Goal: Communication & Community: Answer question/provide support

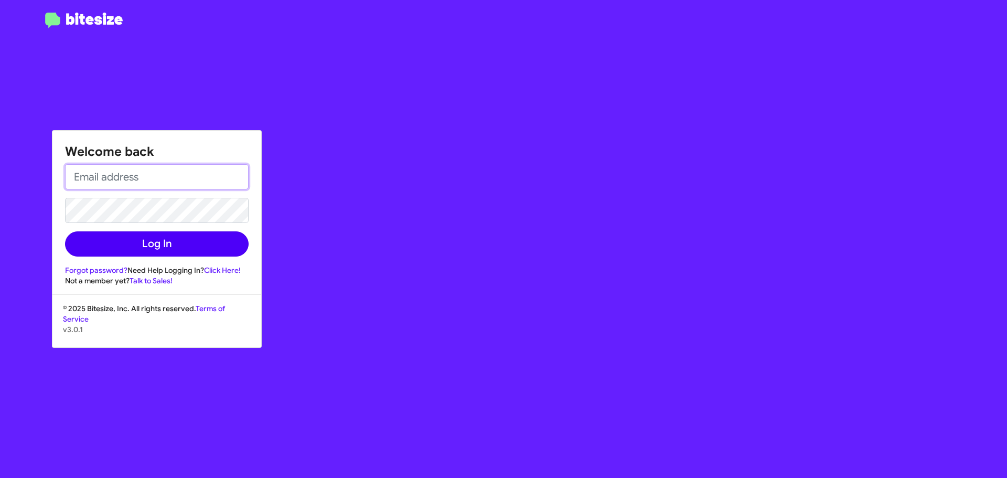
type input "[EMAIL_ADDRESS][DOMAIN_NAME]"
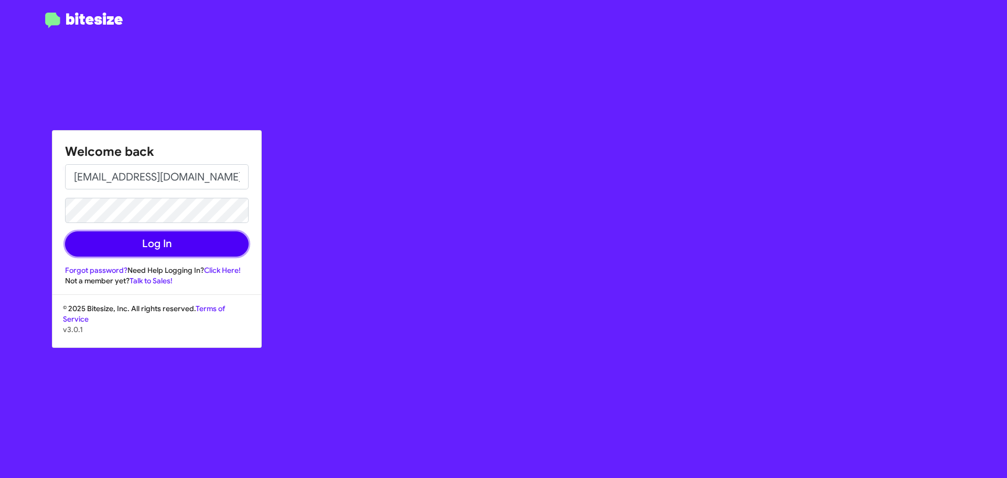
click at [147, 246] on button "Log In" at bounding box center [157, 243] width 184 height 25
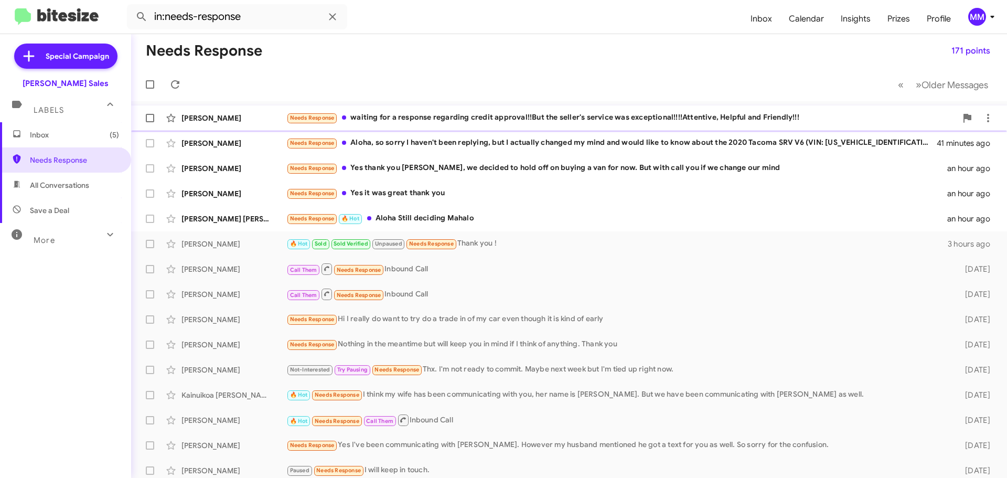
click at [546, 117] on div "Needs Response waiting for a response regarding credit approval!!But the seller…" at bounding box center [621, 118] width 670 height 12
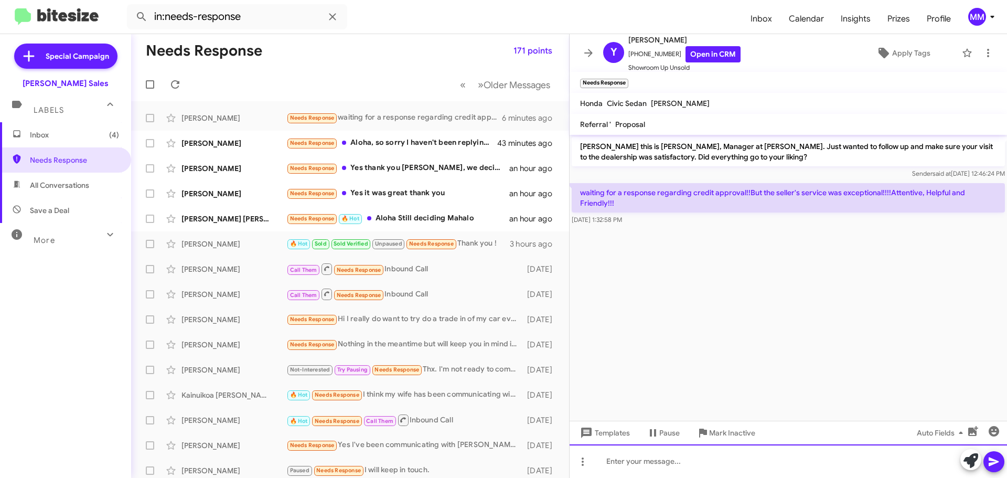
click at [644, 462] on div at bounding box center [787, 461] width 437 height 34
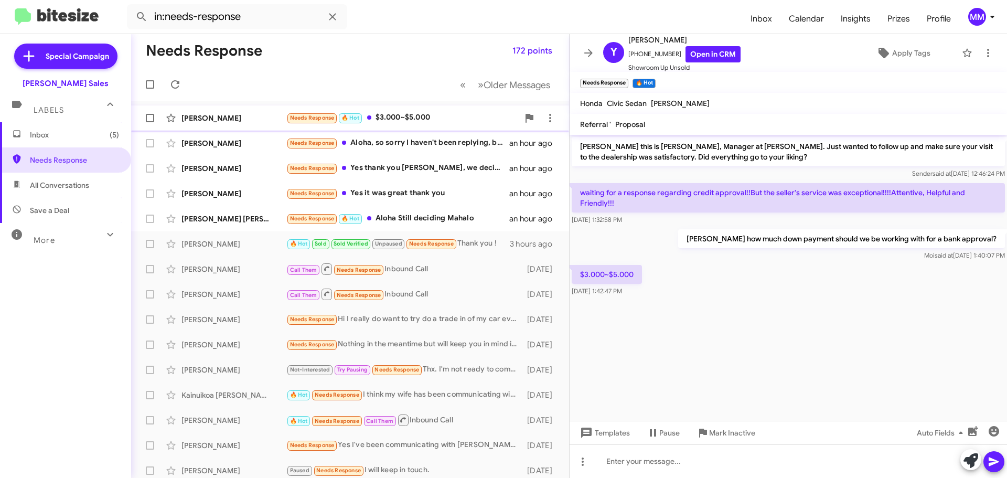
click at [241, 120] on div "[PERSON_NAME]" at bounding box center [233, 118] width 105 height 10
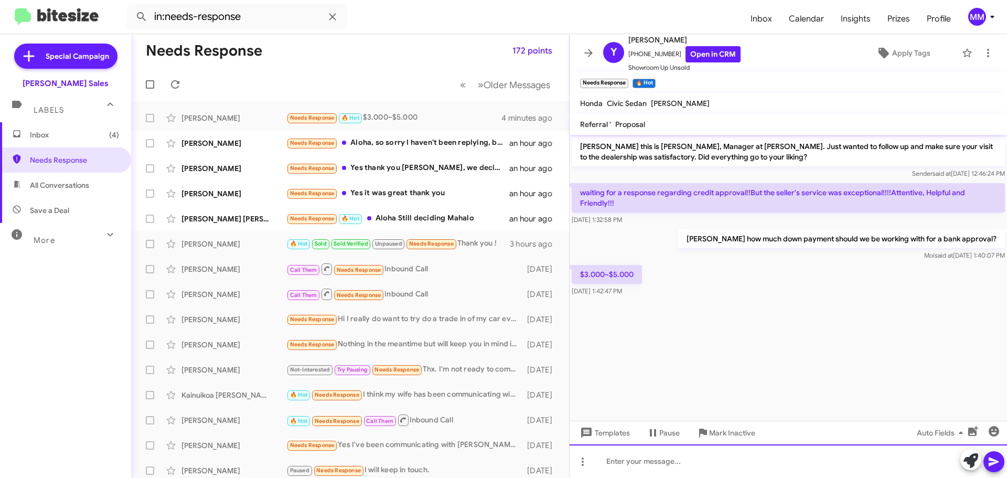
click at [613, 462] on div at bounding box center [787, 461] width 437 height 34
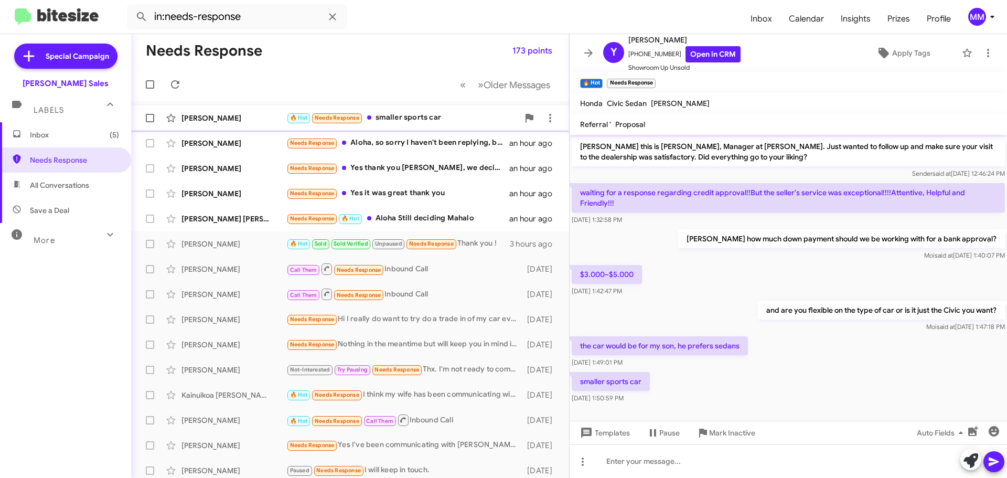
click at [411, 118] on div "🔥 Hot Needs Response smaller sports car" at bounding box center [402, 118] width 232 height 12
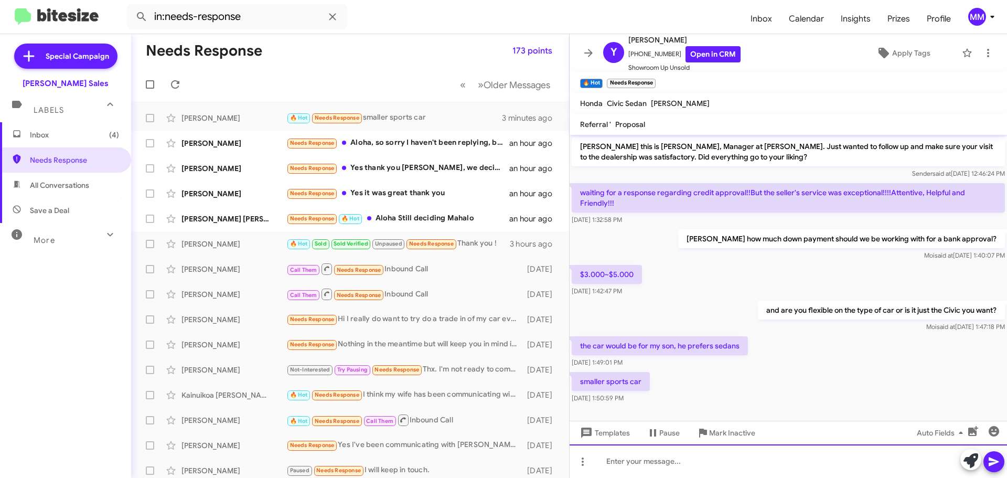
click at [629, 457] on div at bounding box center [787, 461] width 437 height 34
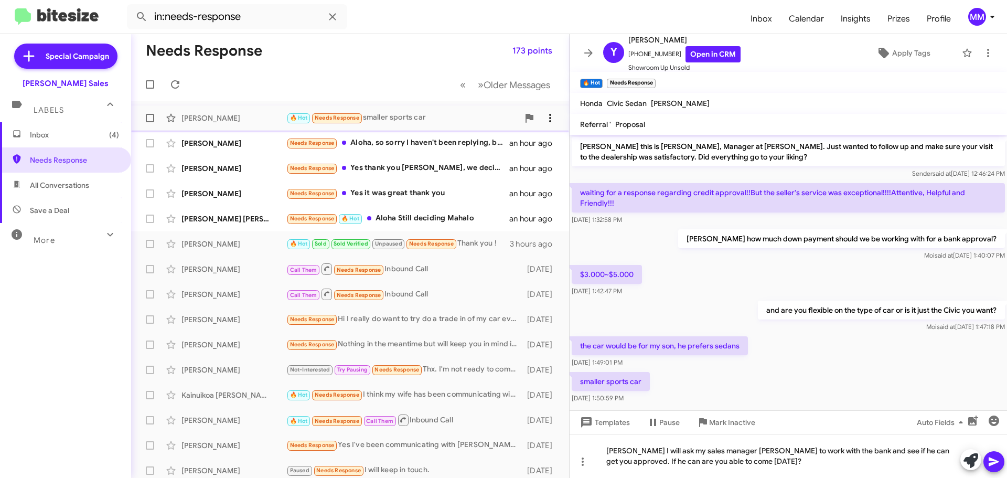
drag, startPoint x: 254, startPoint y: 113, endPoint x: 543, endPoint y: 120, distance: 289.5
click at [544, 120] on icon at bounding box center [550, 118] width 13 height 13
drag, startPoint x: 543, startPoint y: 120, endPoint x: 516, endPoint y: 147, distance: 38.6
click at [490, 147] on span "Mark as unread" at bounding box center [463, 145] width 53 height 25
click at [988, 458] on icon at bounding box center [993, 461] width 13 height 13
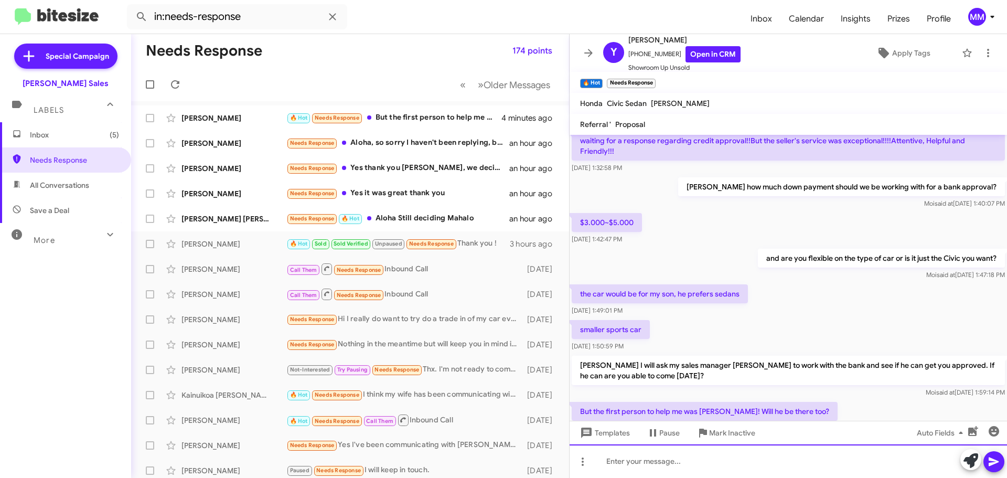
scroll to position [90, 0]
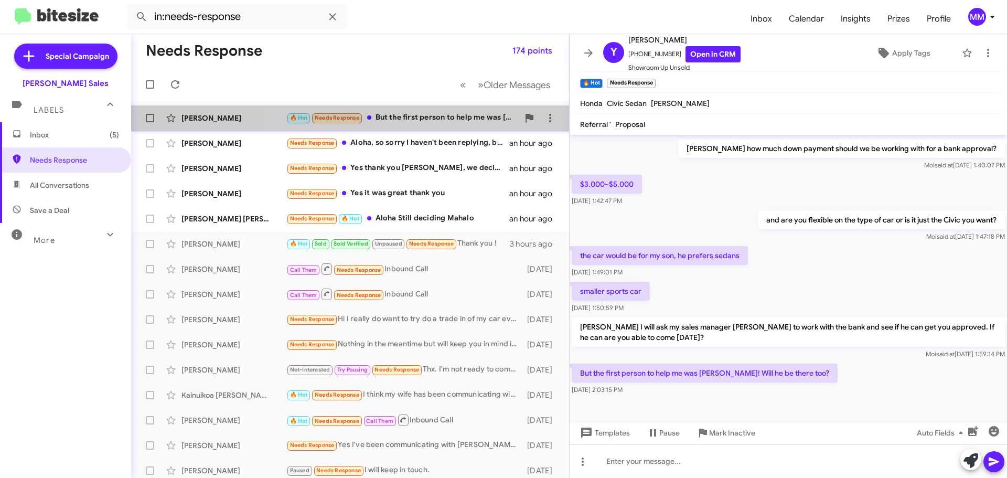
click at [416, 116] on div "🔥 Hot Needs Response But the first person to help me was [PERSON_NAME]! Will he…" at bounding box center [402, 118] width 232 height 12
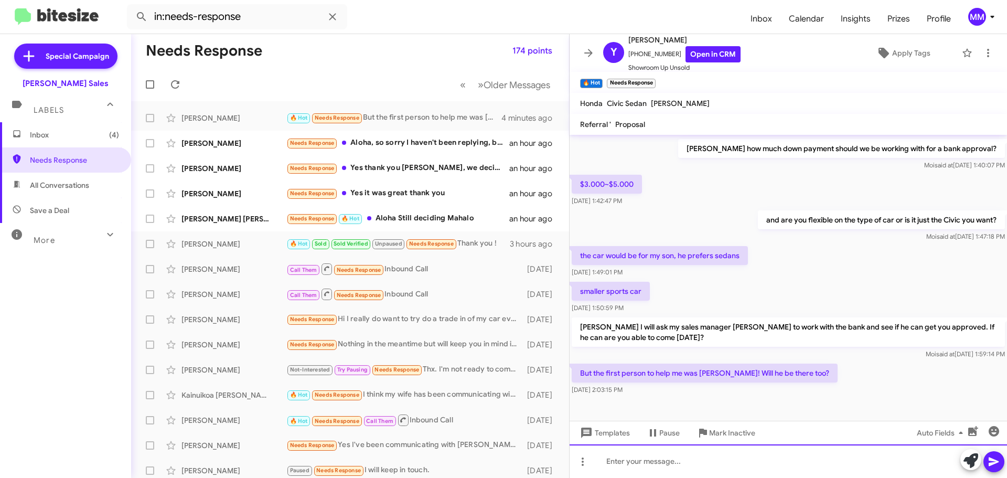
click at [636, 459] on div at bounding box center [787, 461] width 437 height 34
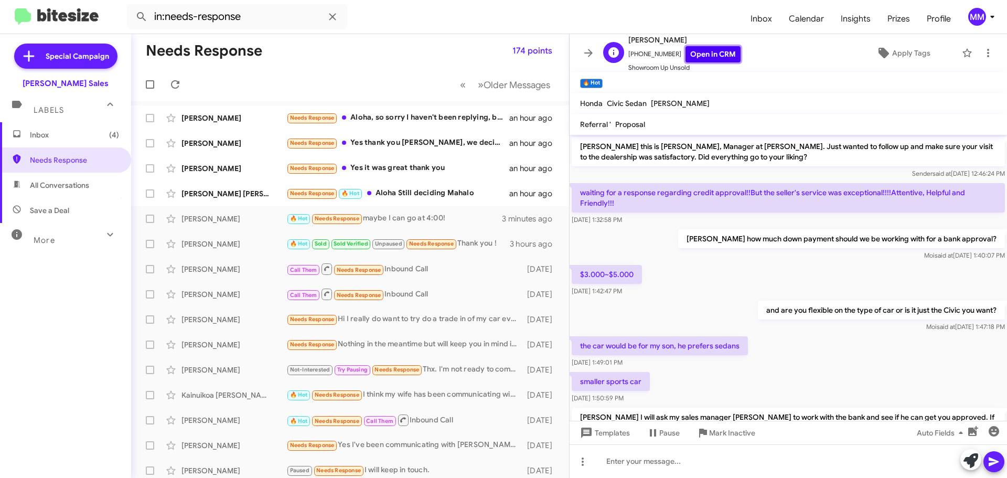
click at [697, 58] on link "Open in CRM" at bounding box center [712, 54] width 55 height 16
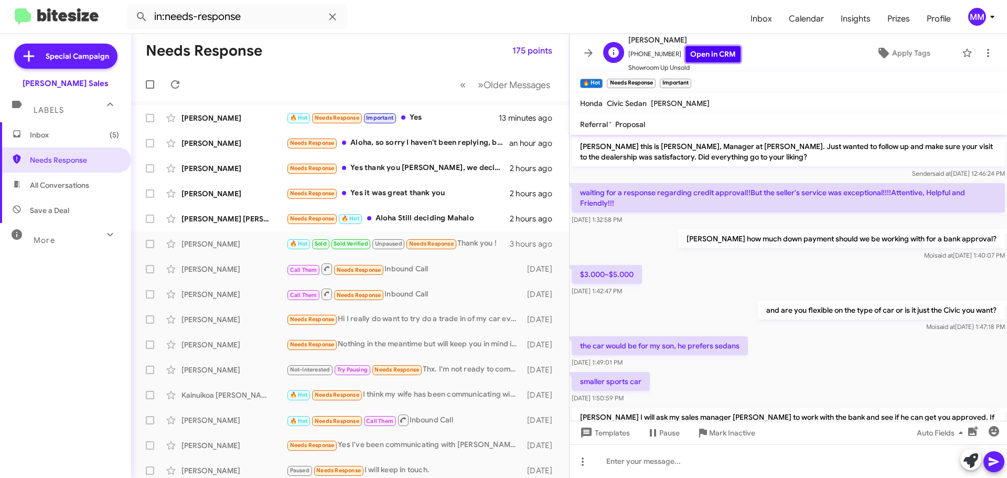
scroll to position [205, 0]
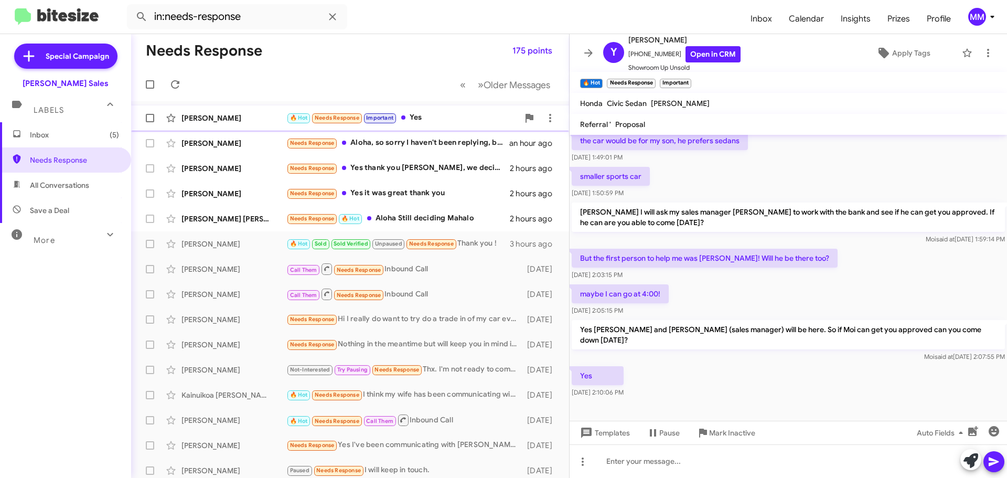
click at [234, 115] on div "[PERSON_NAME]" at bounding box center [233, 118] width 105 height 10
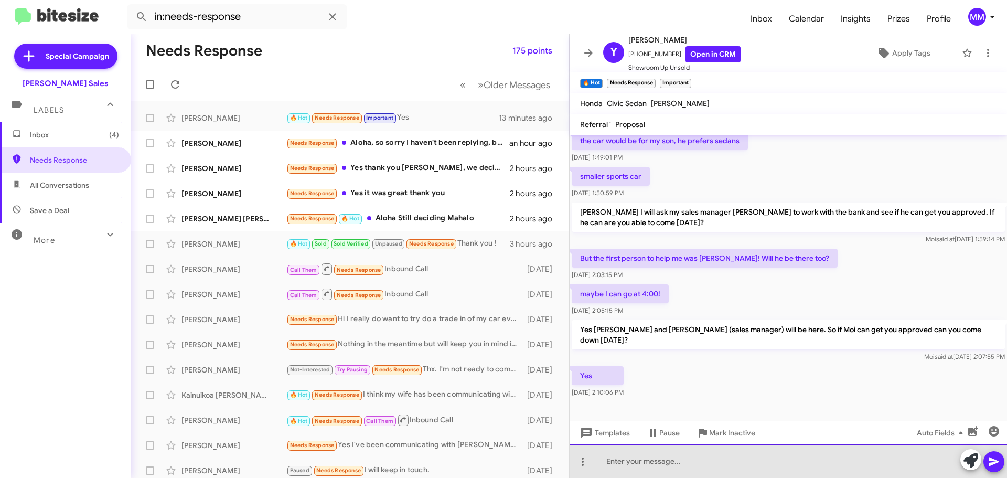
click at [657, 462] on div at bounding box center [787, 461] width 437 height 34
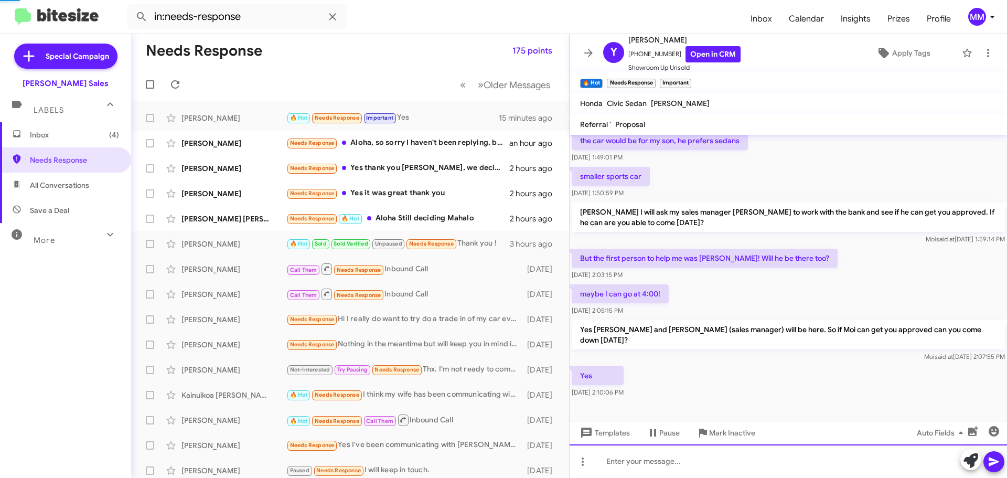
scroll to position [0, 0]
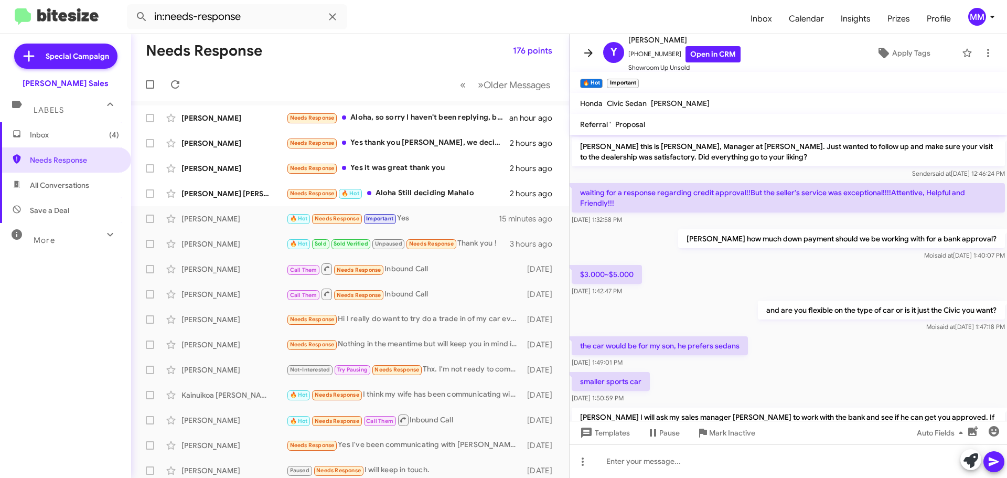
click at [590, 53] on icon at bounding box center [588, 53] width 8 height 8
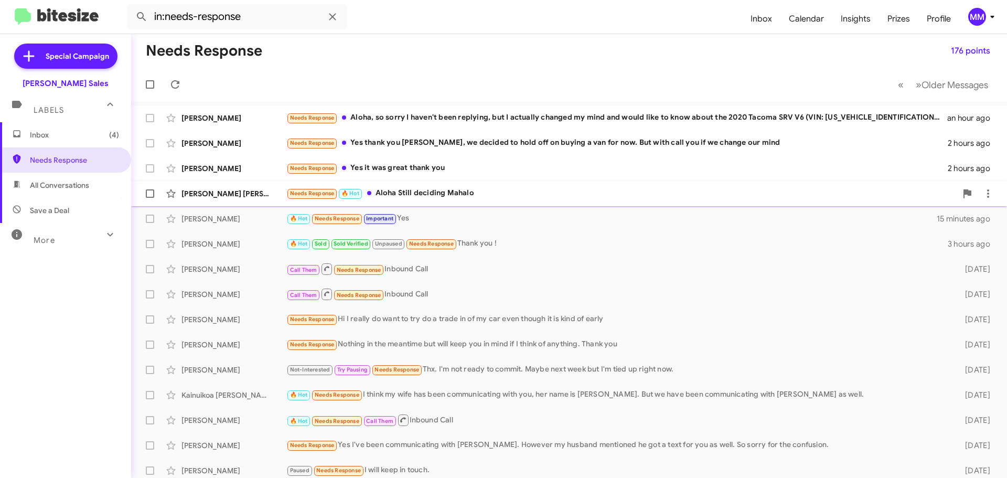
click at [247, 191] on div "[PERSON_NAME] [PERSON_NAME]" at bounding box center [233, 193] width 105 height 10
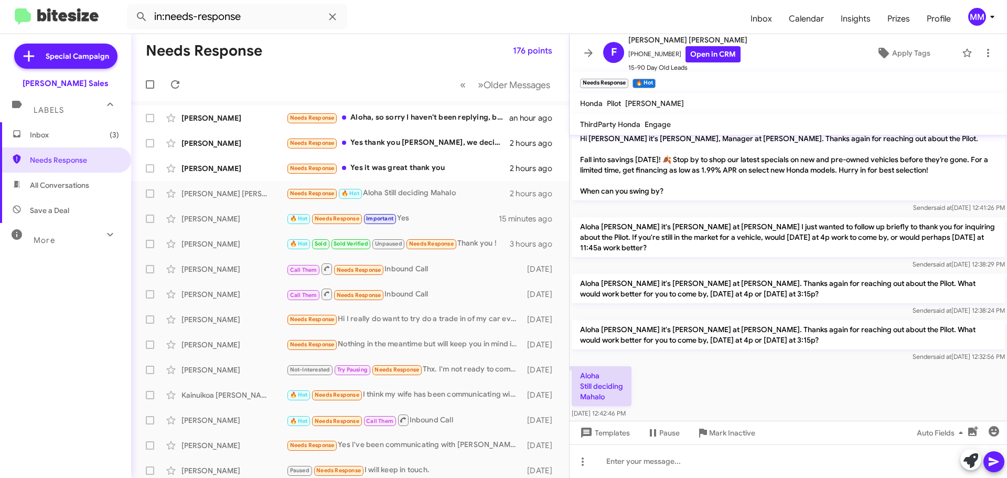
scroll to position [188, 0]
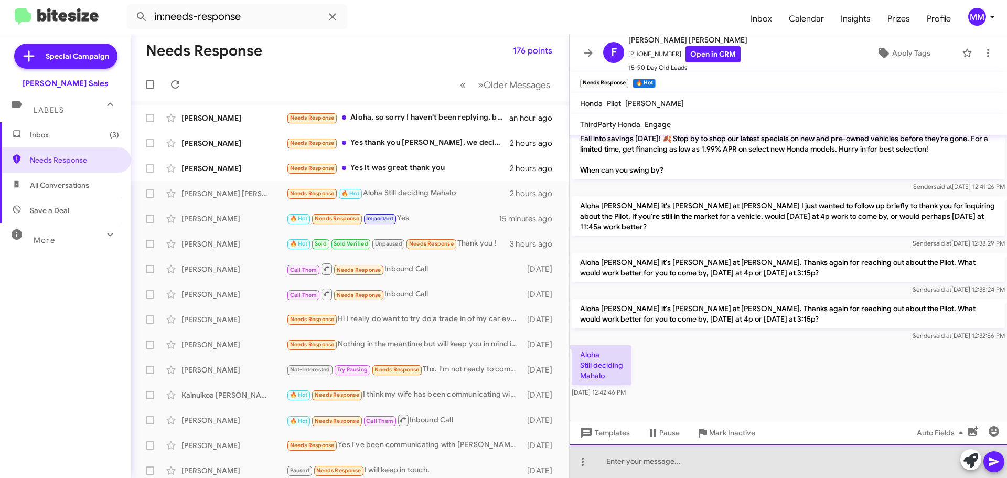
click at [619, 461] on div at bounding box center [787, 461] width 437 height 34
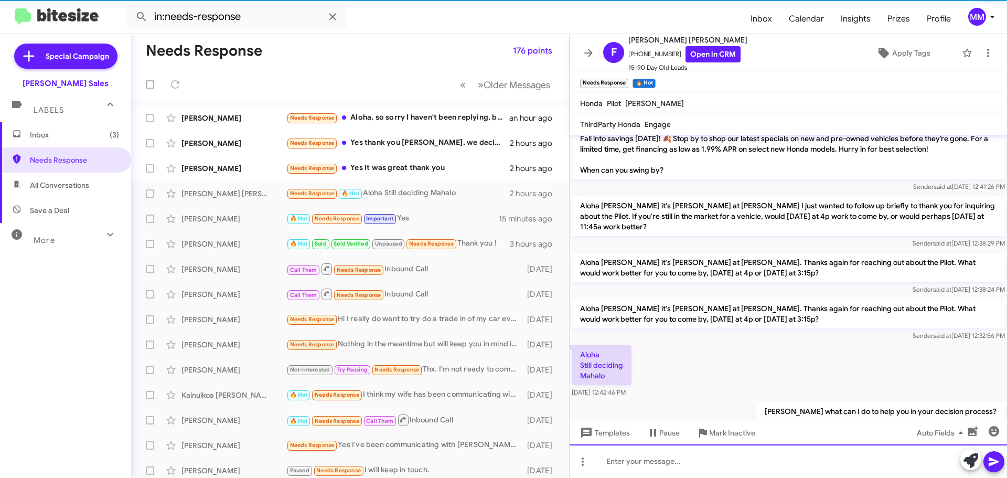
scroll to position [0, 0]
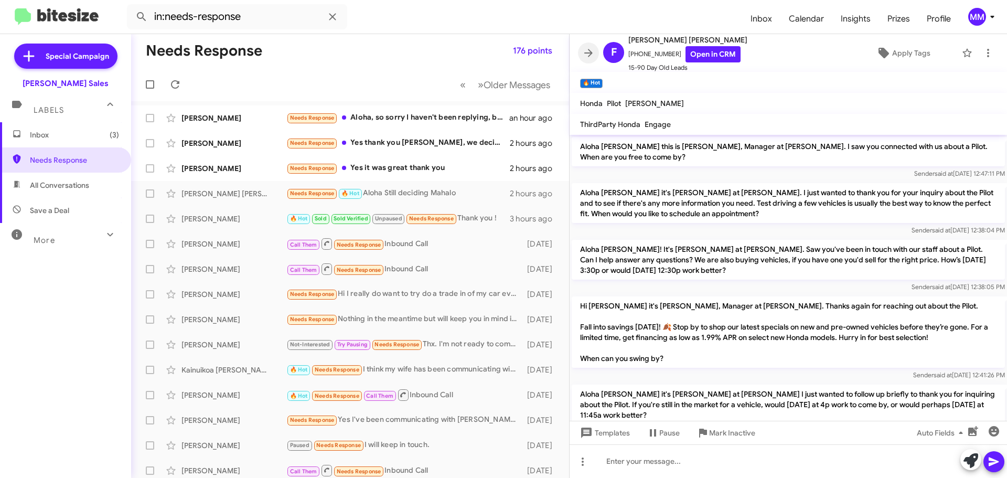
click at [589, 52] on icon at bounding box center [588, 53] width 13 height 13
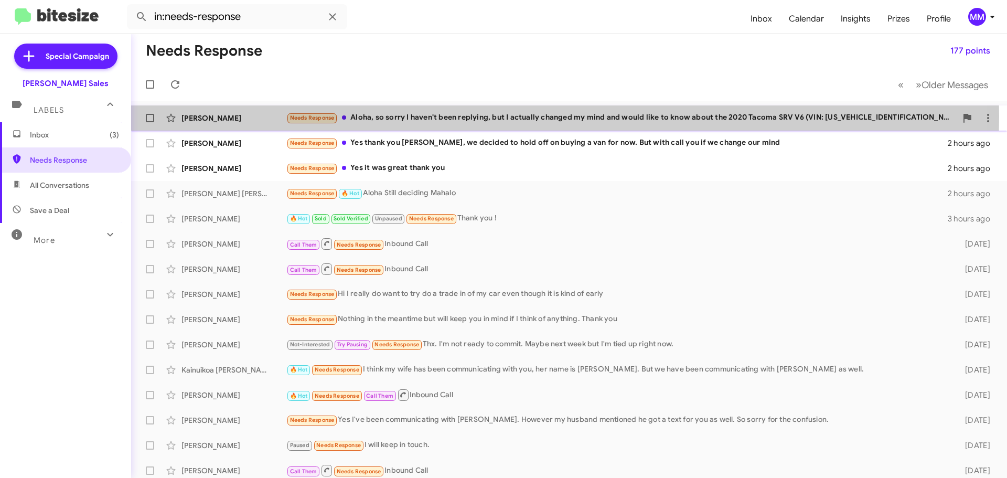
click at [393, 116] on div "Needs Response Aloha, so sorry I haven't been replying, but I actually changed …" at bounding box center [621, 118] width 670 height 12
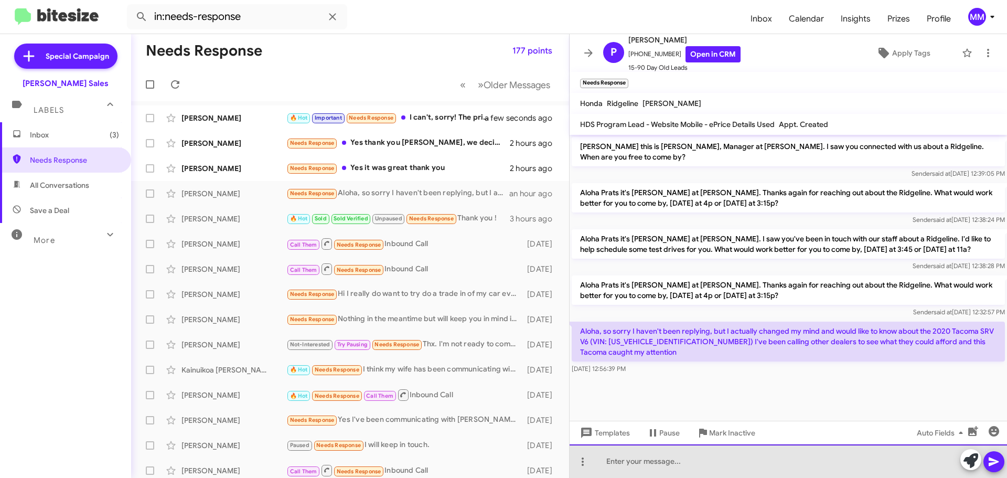
click at [614, 461] on div at bounding box center [787, 461] width 437 height 34
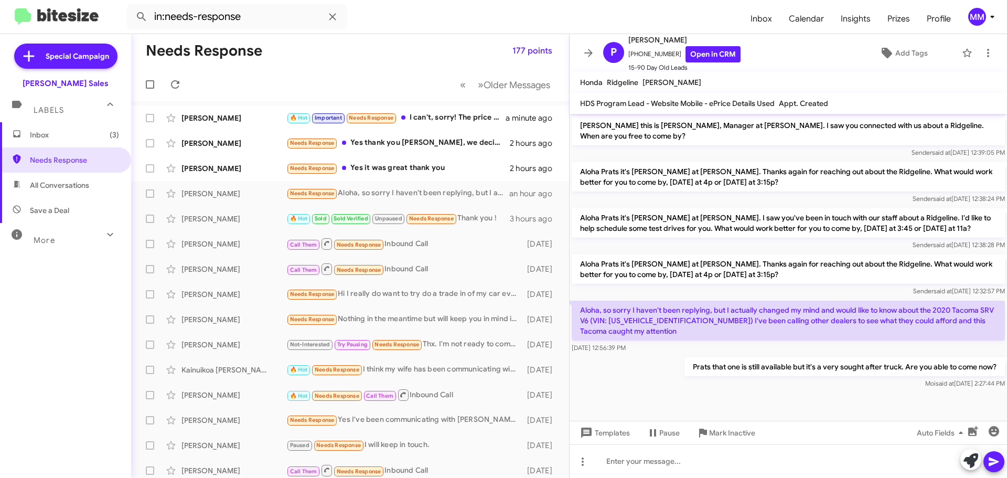
click at [591, 52] on icon at bounding box center [588, 53] width 13 height 13
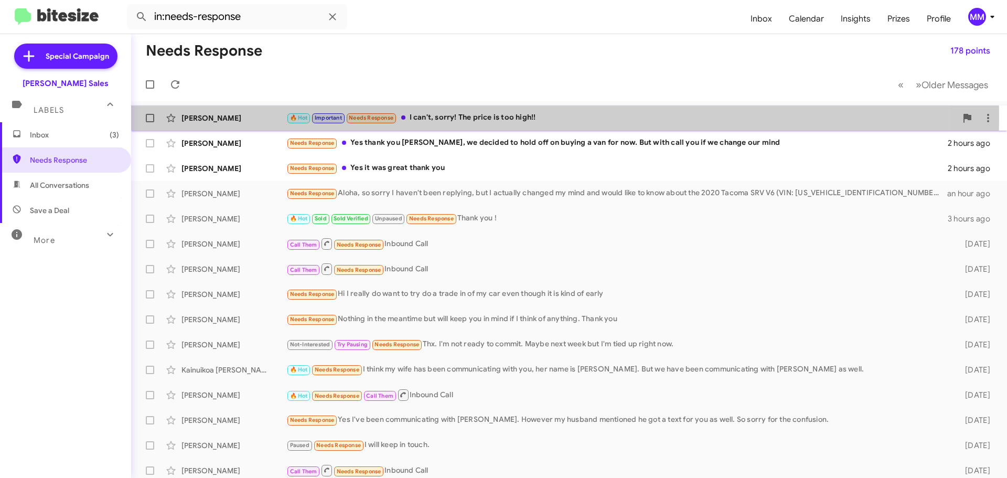
click at [441, 117] on div "🔥 Hot Important Needs Response I can't, sorry! The price is too high!!" at bounding box center [621, 118] width 670 height 12
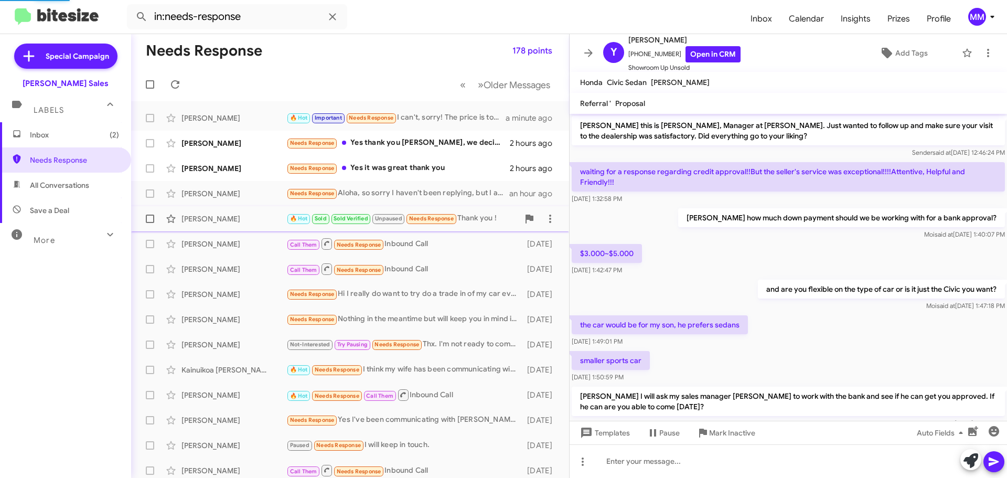
scroll to position [271, 0]
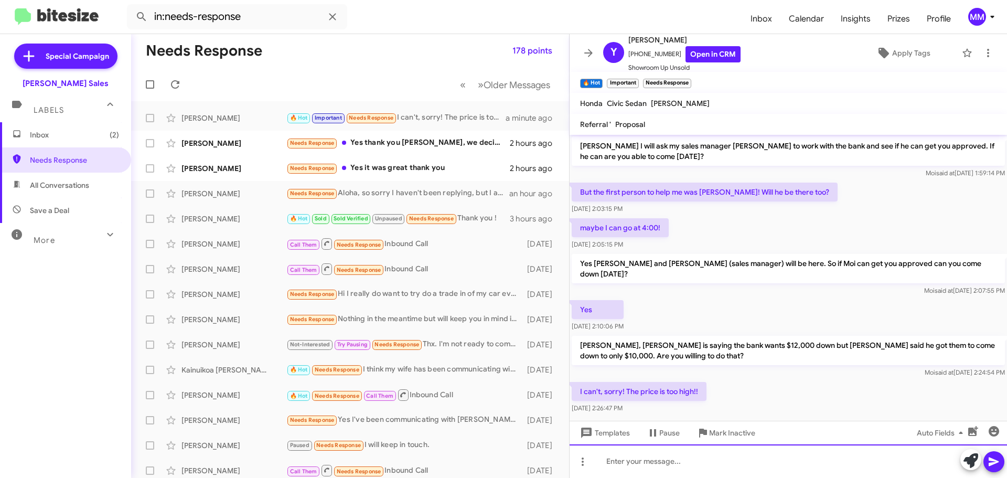
click at [634, 467] on div at bounding box center [787, 461] width 437 height 34
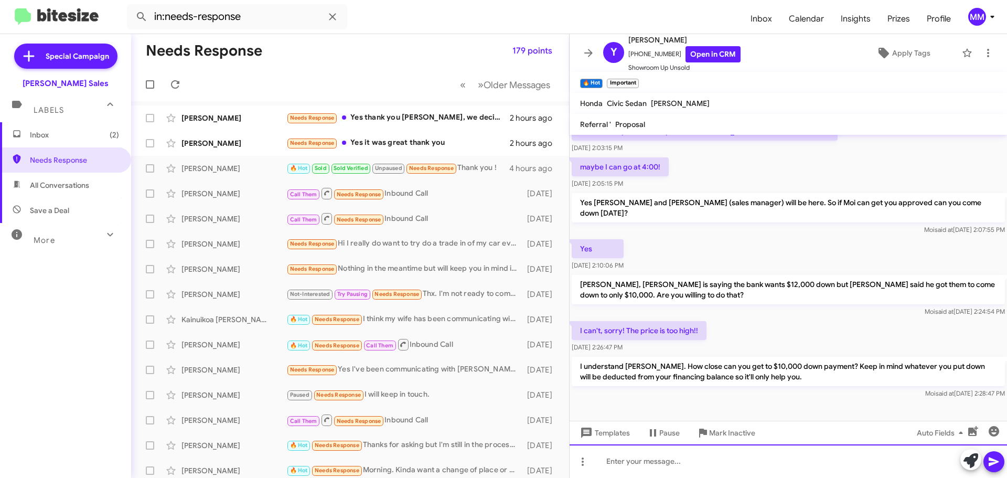
scroll to position [341, 0]
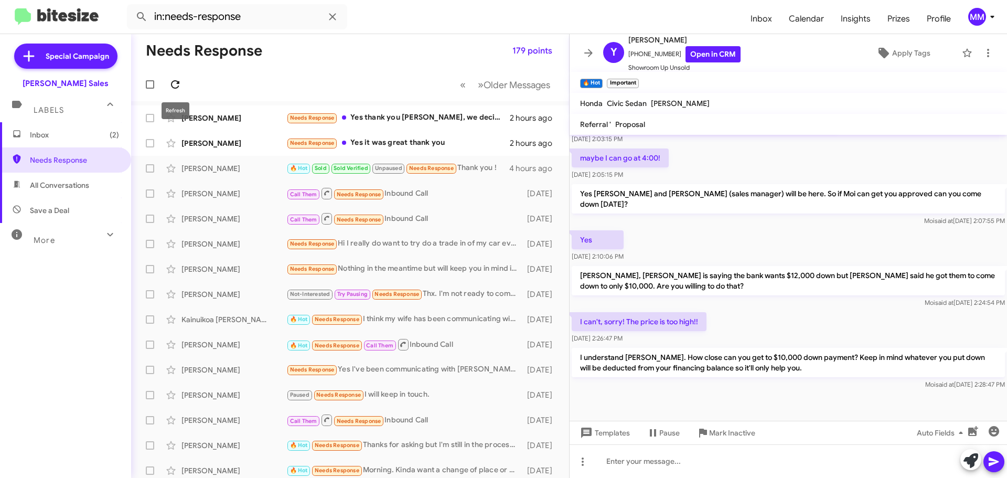
click at [177, 81] on icon at bounding box center [175, 84] width 8 height 8
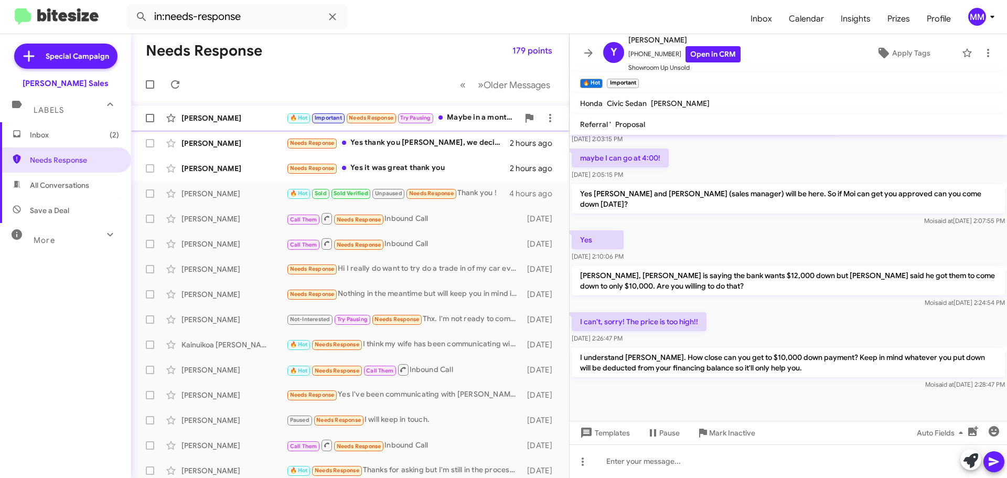
click at [241, 117] on div "[PERSON_NAME]" at bounding box center [233, 118] width 105 height 10
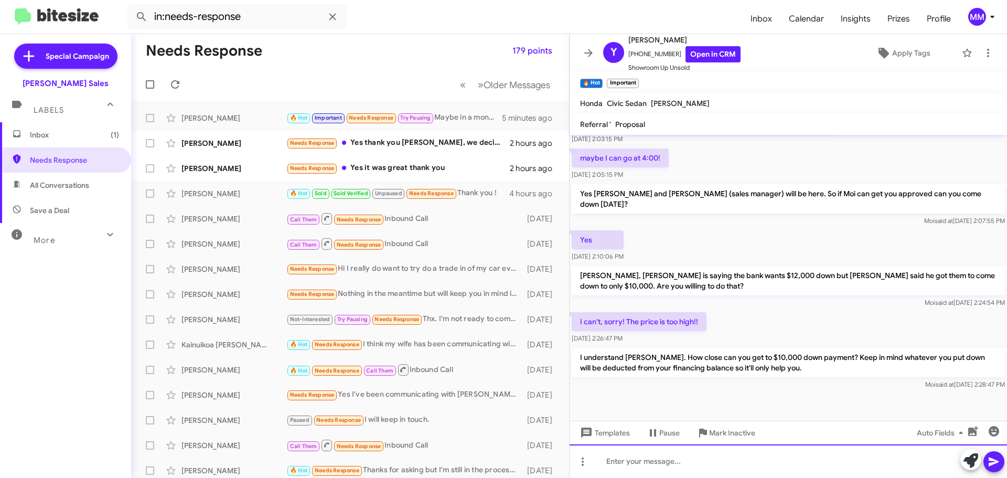
drag, startPoint x: 664, startPoint y: 461, endPoint x: 646, endPoint y: 461, distance: 17.3
click at [646, 461] on div at bounding box center [787, 461] width 437 height 34
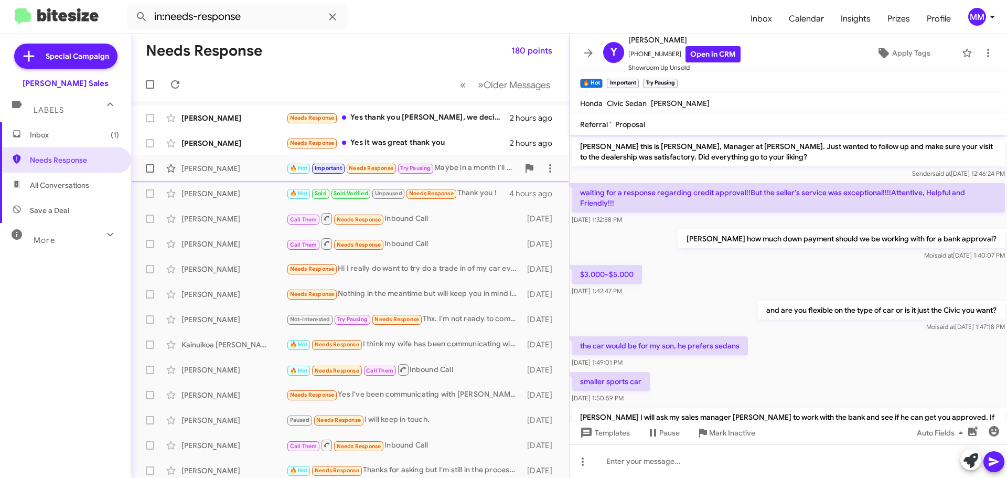
click at [251, 166] on div "[PERSON_NAME]" at bounding box center [233, 168] width 105 height 10
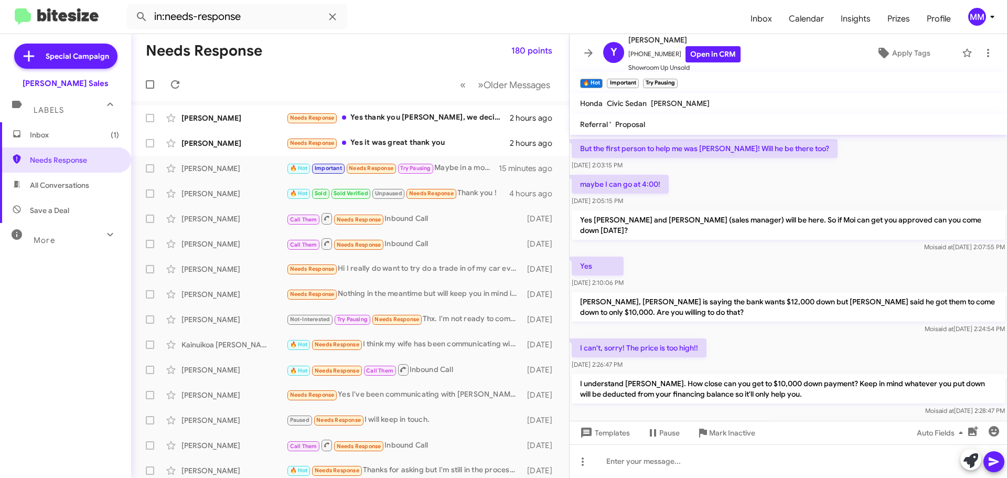
scroll to position [379, 0]
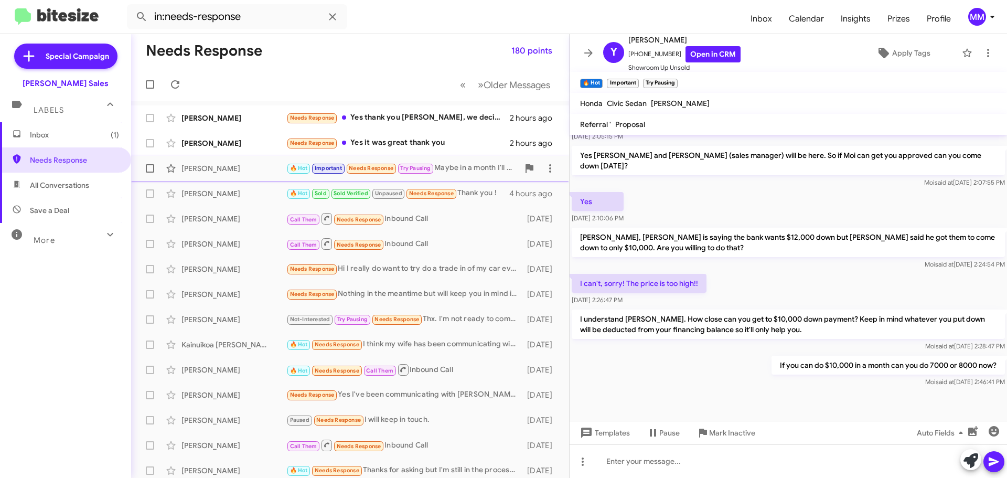
drag, startPoint x: 540, startPoint y: 165, endPoint x: 240, endPoint y: 171, distance: 300.5
click at [238, 172] on div "[PERSON_NAME]" at bounding box center [233, 168] width 105 height 10
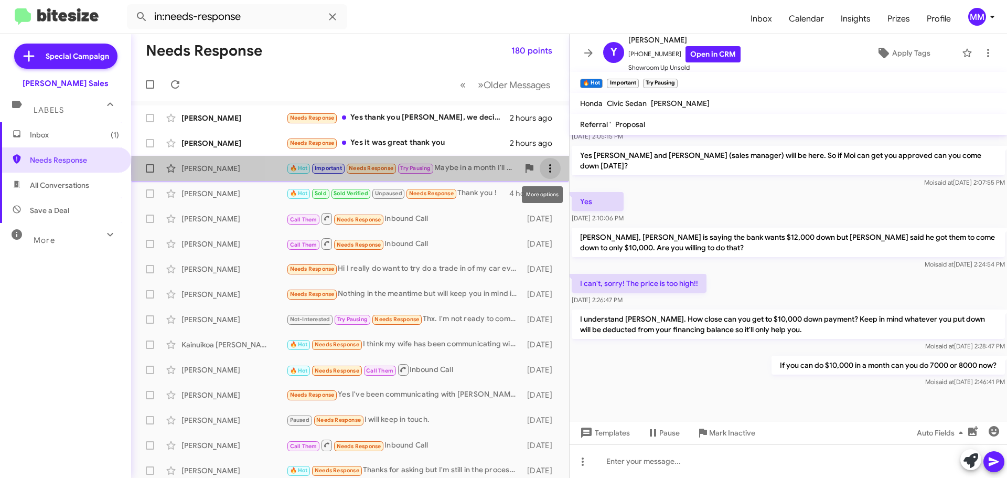
click at [549, 170] on icon at bounding box center [550, 168] width 2 height 8
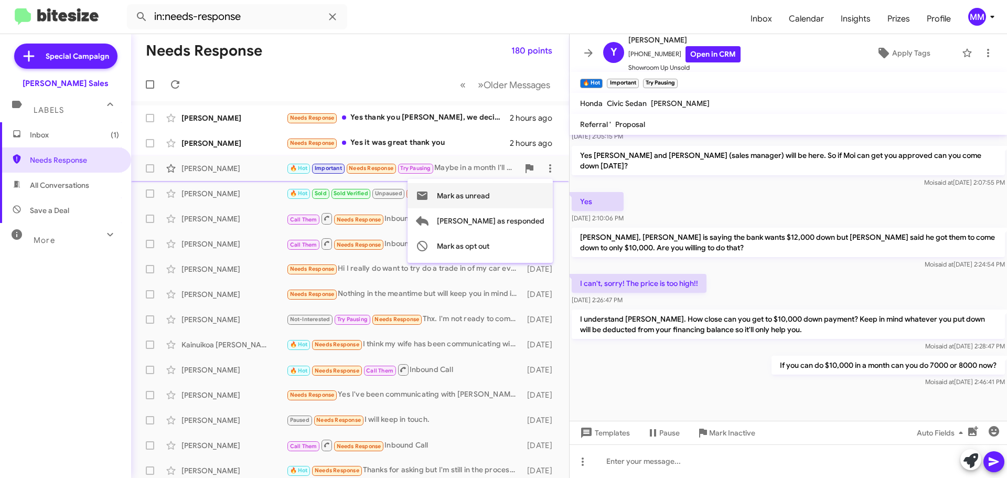
click at [490, 197] on span "Mark as unread" at bounding box center [463, 195] width 53 height 25
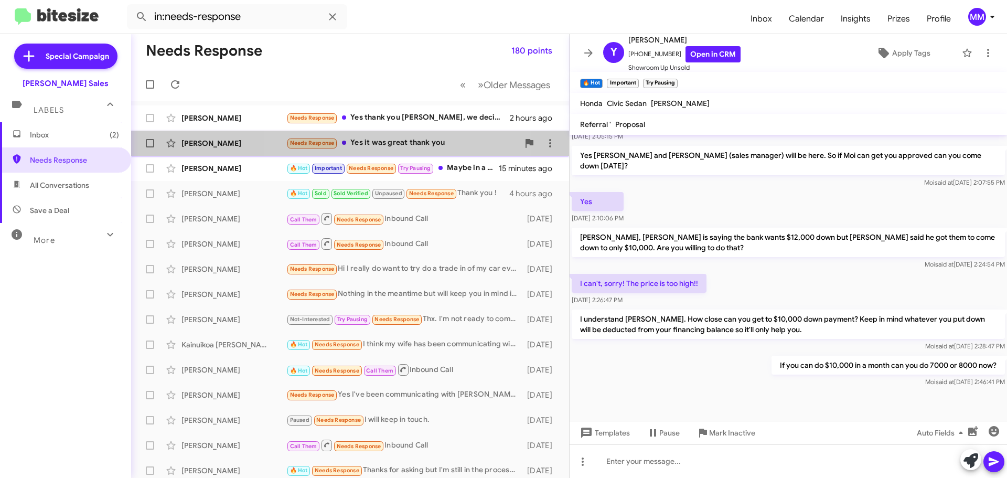
click at [388, 146] on div "Needs Response Yes it was great thank you" at bounding box center [402, 143] width 232 height 12
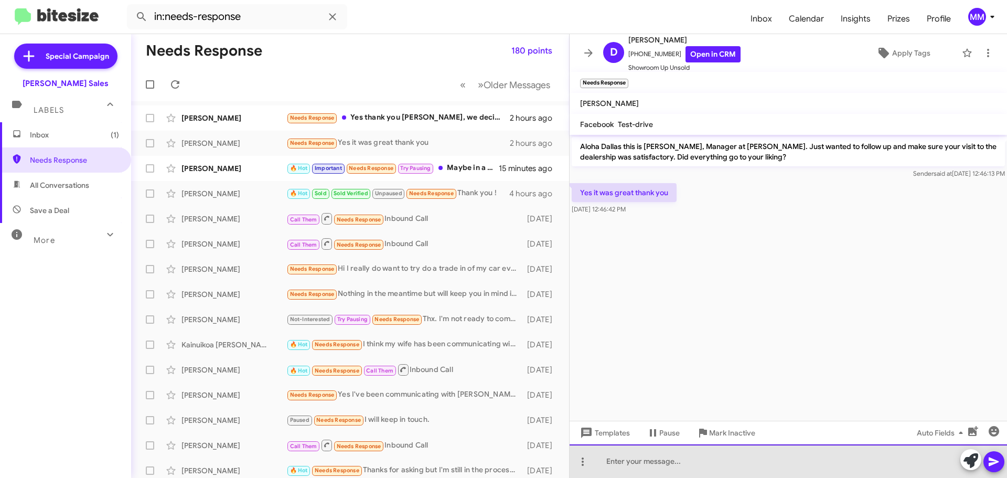
click at [642, 460] on div at bounding box center [787, 461] width 437 height 34
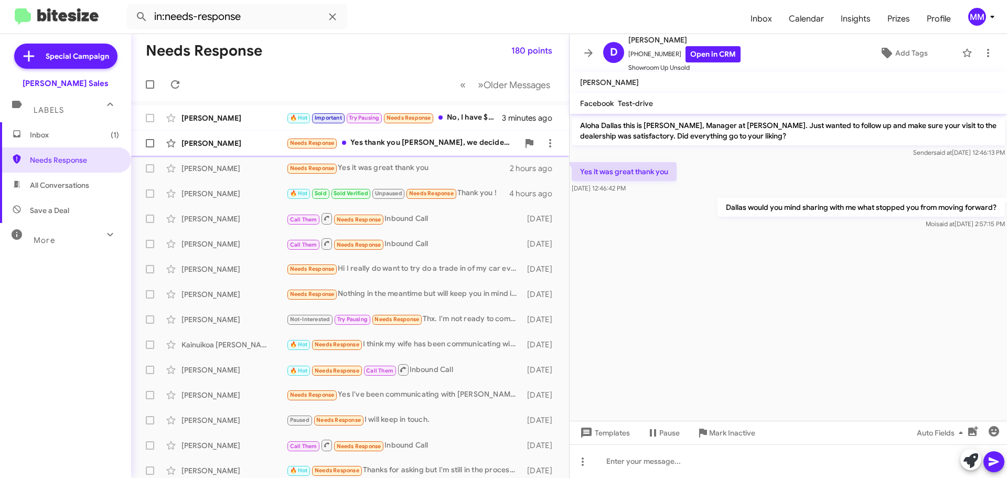
click at [243, 143] on div "[PERSON_NAME]" at bounding box center [233, 143] width 105 height 10
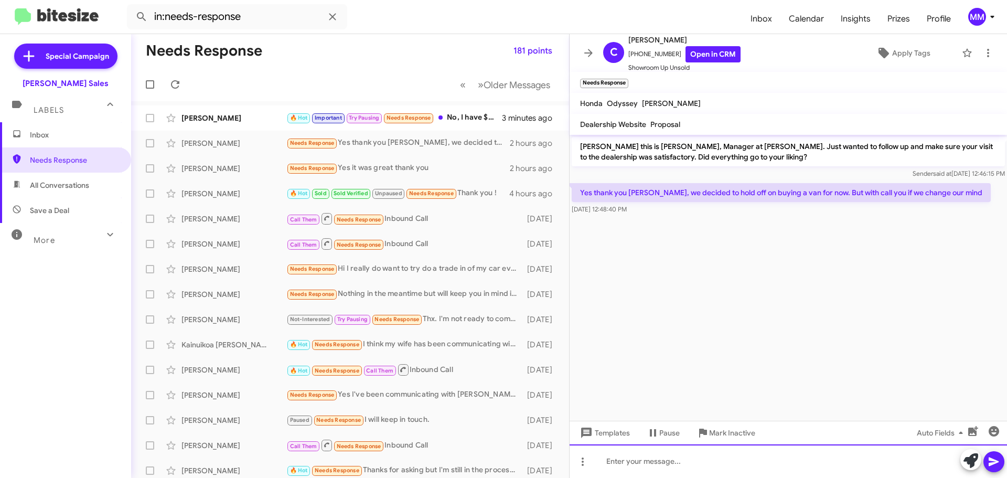
drag, startPoint x: 707, startPoint y: 450, endPoint x: 713, endPoint y: 452, distance: 6.3
click at [709, 452] on div at bounding box center [787, 461] width 437 height 34
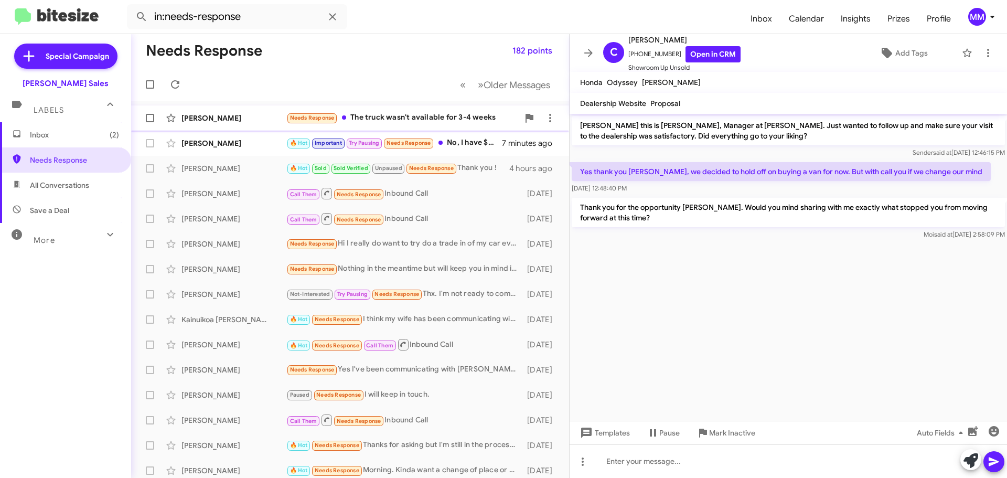
click at [258, 120] on div "[PERSON_NAME]" at bounding box center [233, 118] width 105 height 10
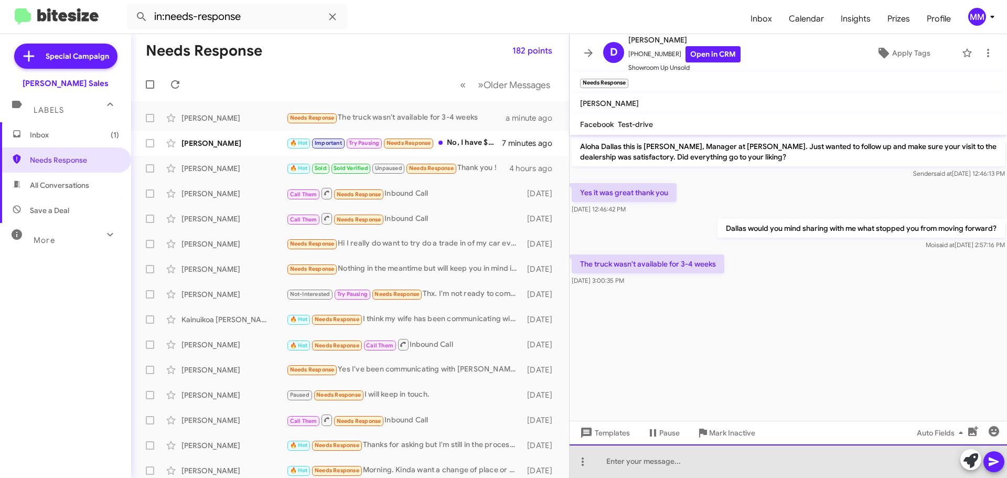
click at [613, 468] on div at bounding box center [787, 461] width 437 height 34
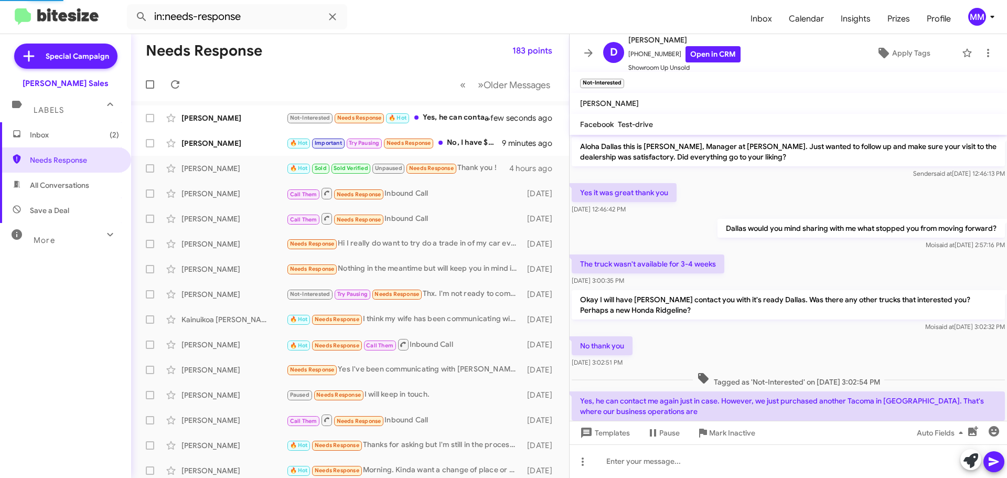
scroll to position [36, 0]
